Goal: Task Accomplishment & Management: Use online tool/utility

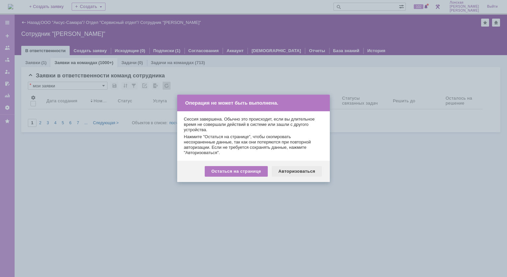
click at [286, 173] on div "Авторизоваться" at bounding box center [297, 171] width 50 height 11
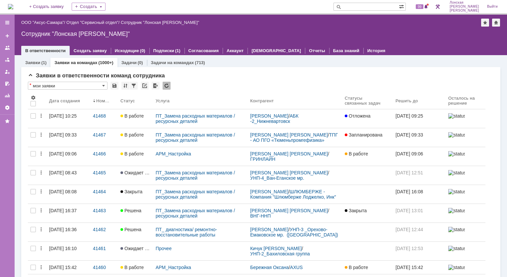
click at [62, 62] on link "Заявки на командах" at bounding box center [75, 62] width 43 height 5
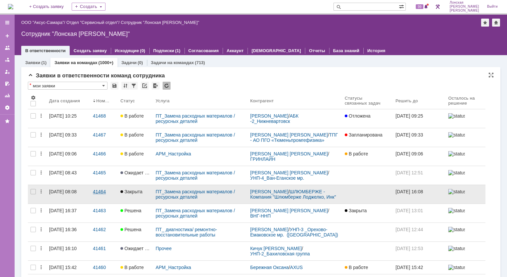
click at [96, 191] on div "41464" at bounding box center [104, 191] width 22 height 5
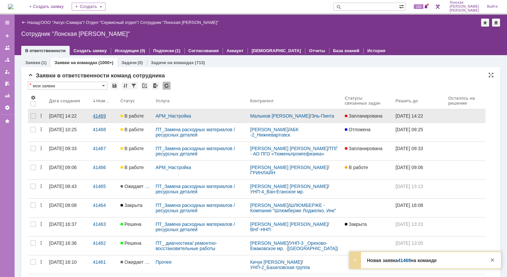
click at [94, 117] on div "41469" at bounding box center [104, 115] width 22 height 5
